Goal: Information Seeking & Learning: Learn about a topic

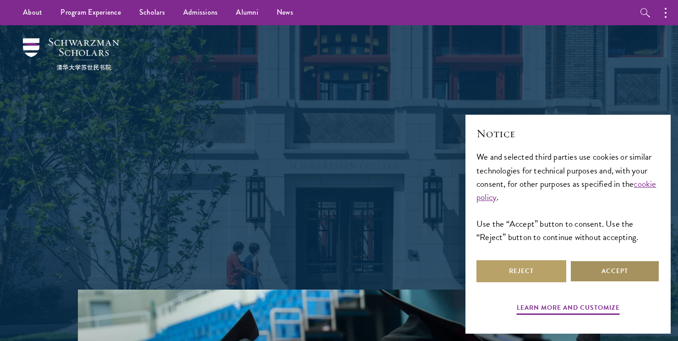
click at [604, 264] on button "Accept" at bounding box center [615, 271] width 90 height 22
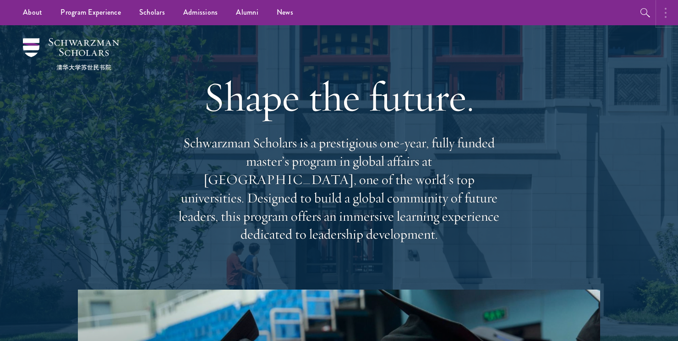
click at [670, 14] on button "button" at bounding box center [668, 12] width 20 height 25
click at [550, 15] on icon "button" at bounding box center [547, 12] width 10 height 9
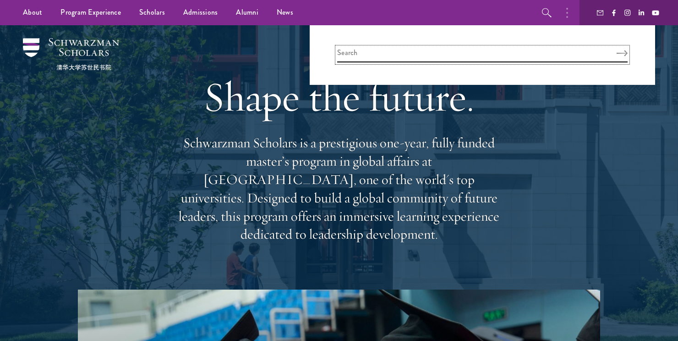
click at [455, 49] on input "search" at bounding box center [482, 54] width 291 height 15
type input "scholarship"
click at [617, 50] on button "Search" at bounding box center [622, 53] width 11 height 6
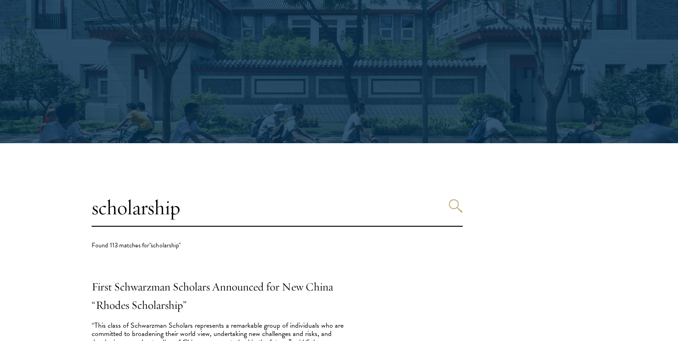
scroll to position [168, 0]
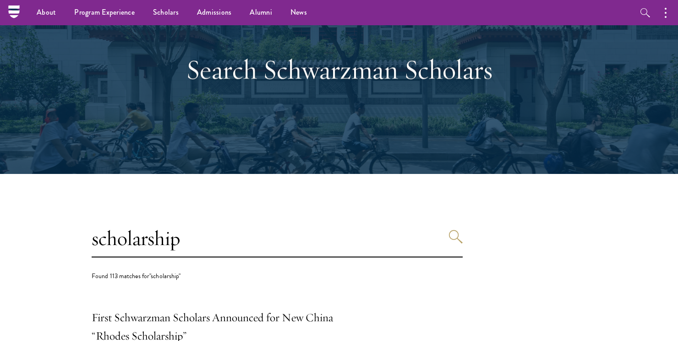
scroll to position [0, 0]
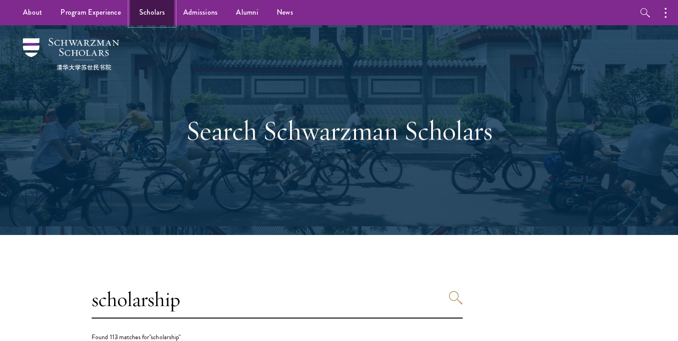
click at [168, 9] on link "Scholars" at bounding box center [152, 12] width 44 height 25
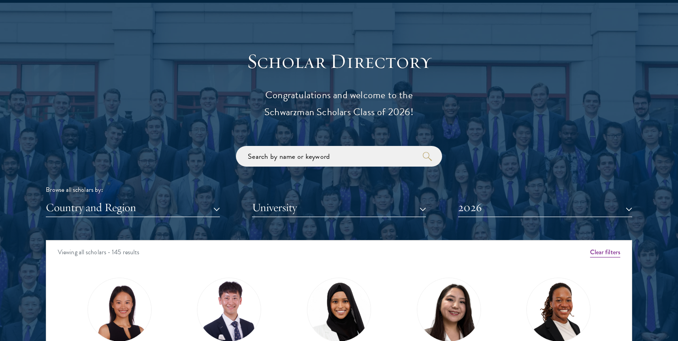
scroll to position [1054, 0]
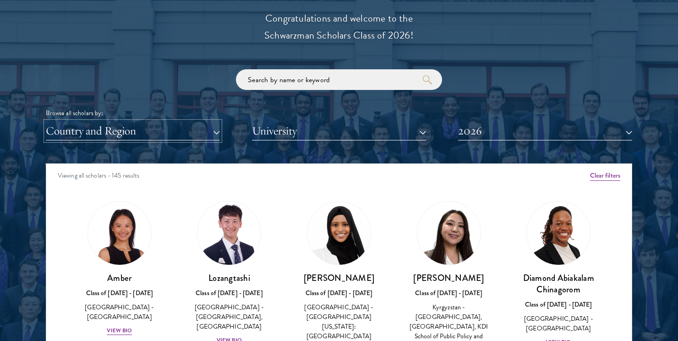
click at [179, 128] on button "Country and Region" at bounding box center [133, 130] width 174 height 19
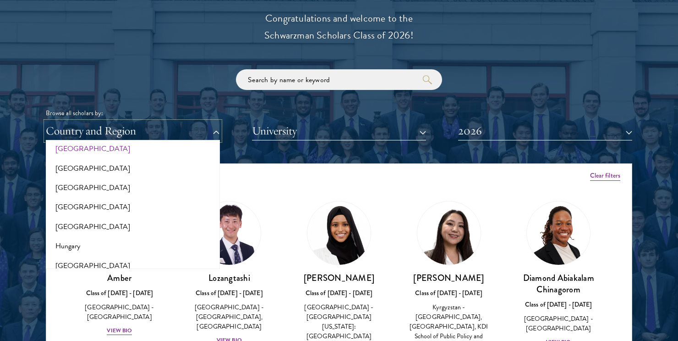
scroll to position [703, 0]
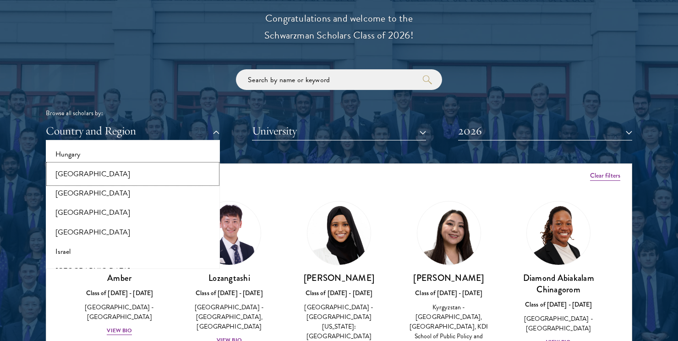
click at [58, 172] on button "[GEOGRAPHIC_DATA]" at bounding box center [133, 173] width 169 height 19
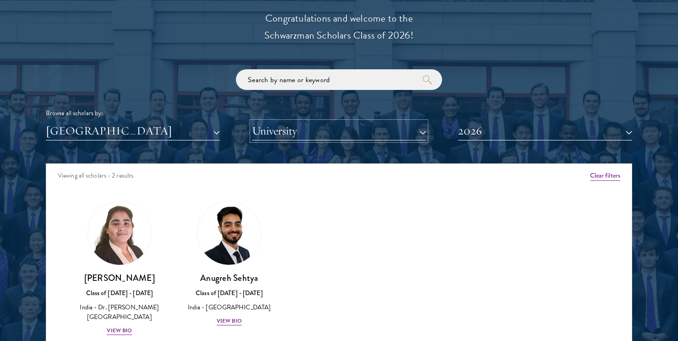
click at [293, 122] on button "University" at bounding box center [339, 130] width 174 height 19
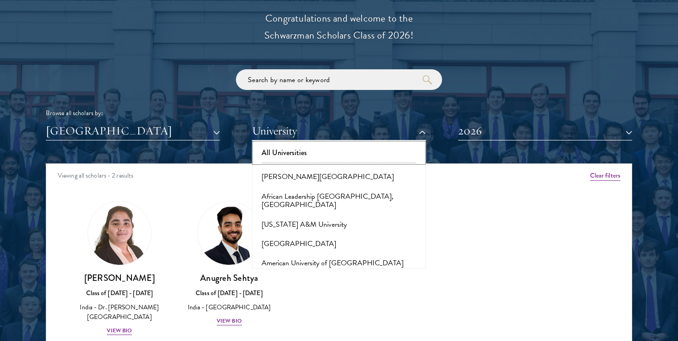
click at [298, 151] on button "All Universities" at bounding box center [339, 152] width 169 height 19
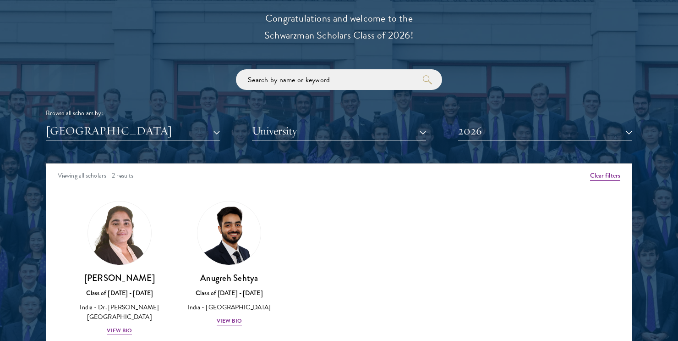
scroll to position [1100, 0]
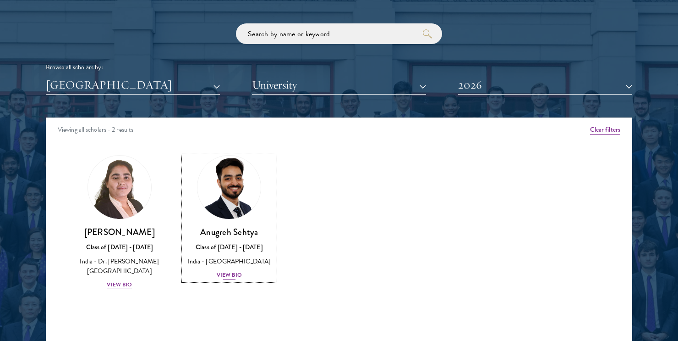
click at [234, 189] on img at bounding box center [229, 187] width 70 height 70
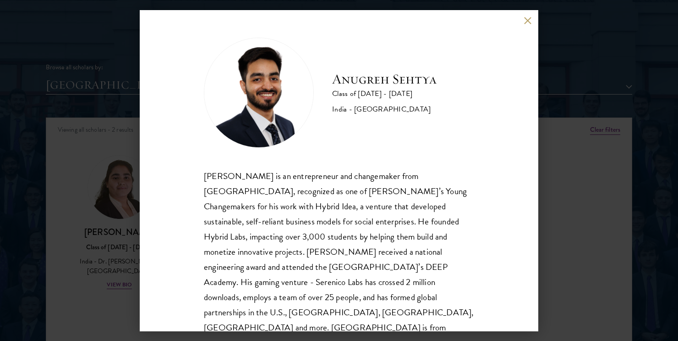
scroll to position [16, 0]
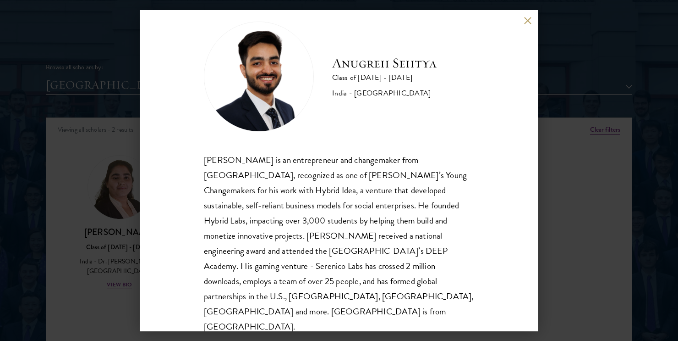
click at [527, 20] on button at bounding box center [528, 21] width 8 height 8
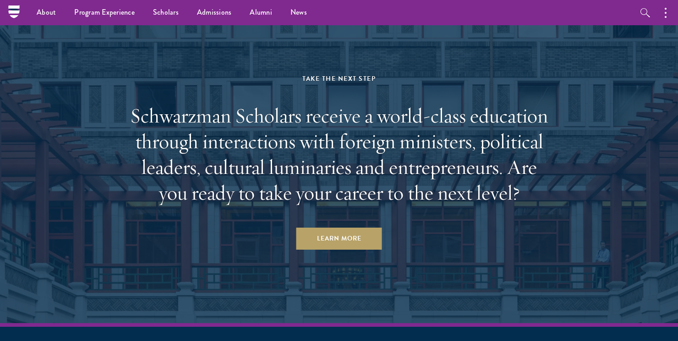
scroll to position [2575, 0]
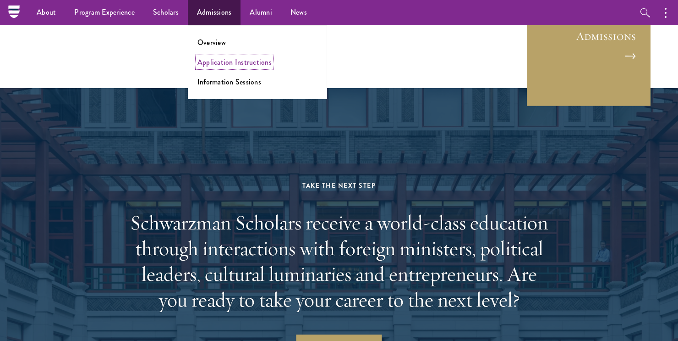
click at [229, 67] on li "Application Instructions" at bounding box center [258, 62] width 120 height 11
click at [220, 42] on link "Overview" at bounding box center [212, 42] width 28 height 11
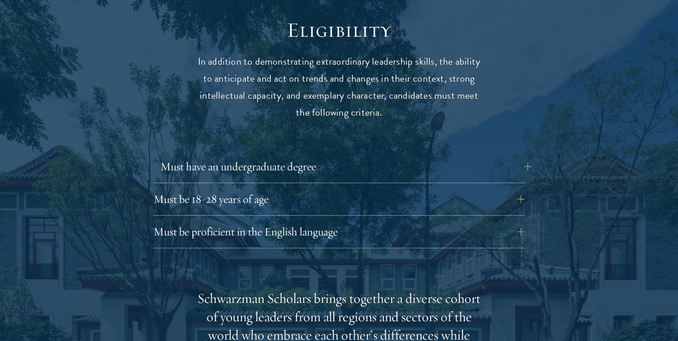
scroll to position [1314, 0]
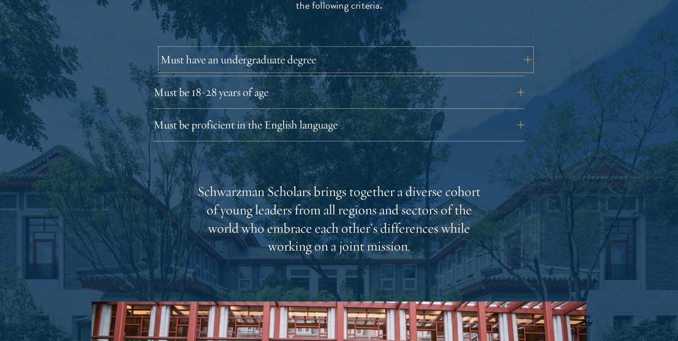
click at [530, 49] on button "Must have an undergraduate degree" at bounding box center [345, 60] width 371 height 22
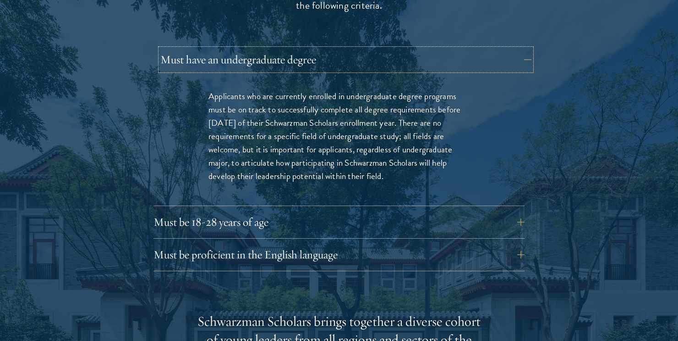
click at [530, 49] on button "Must have an undergraduate degree" at bounding box center [345, 60] width 371 height 22
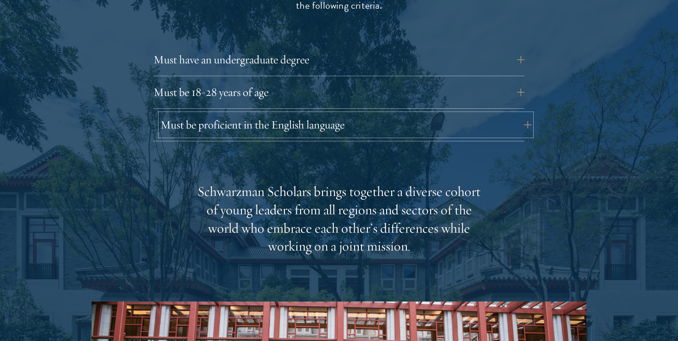
click at [526, 114] on button "Must be proficient in the English language" at bounding box center [345, 125] width 371 height 22
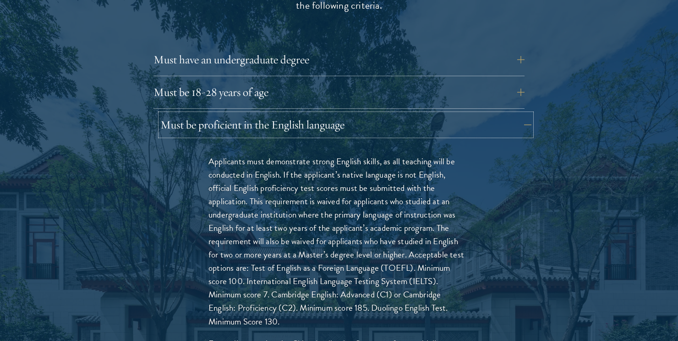
click at [526, 114] on button "Must be proficient in the English language" at bounding box center [345, 125] width 371 height 22
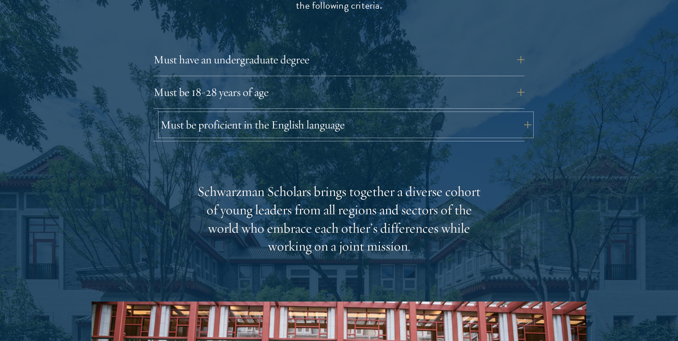
click at [526, 114] on button "Must be proficient in the English language" at bounding box center [345, 125] width 371 height 22
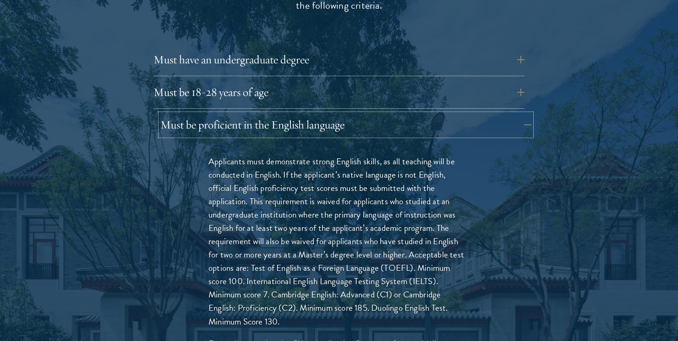
click at [526, 114] on button "Must be proficient in the English language" at bounding box center [345, 125] width 371 height 22
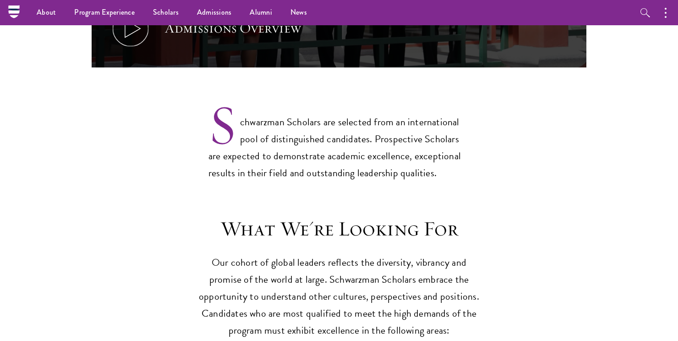
scroll to position [626, 0]
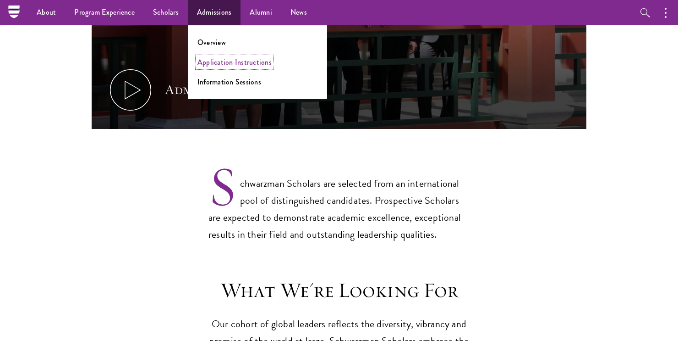
click at [224, 62] on link "Application Instructions" at bounding box center [235, 62] width 74 height 11
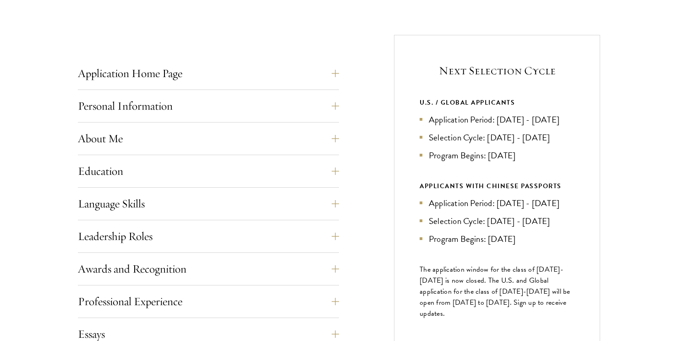
scroll to position [428, 0]
